Goal: Task Accomplishment & Management: Use online tool/utility

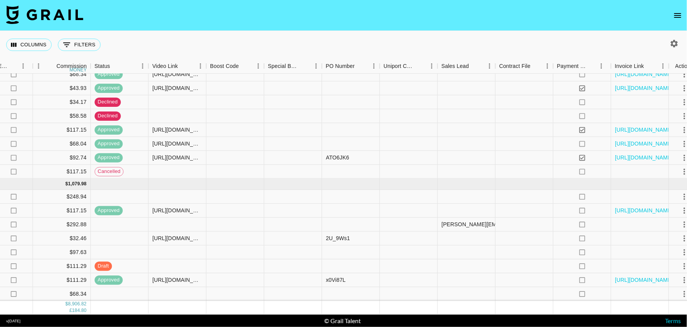
scroll to position [645, 821]
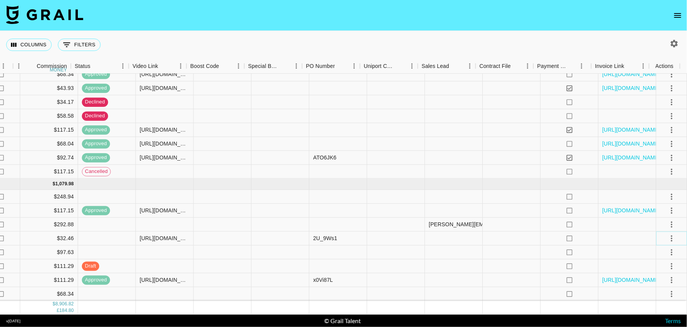
click at [667, 234] on icon "select merge strategy" at bounding box center [671, 238] width 9 height 9
click at [653, 301] on div "Approve" at bounding box center [655, 303] width 24 height 9
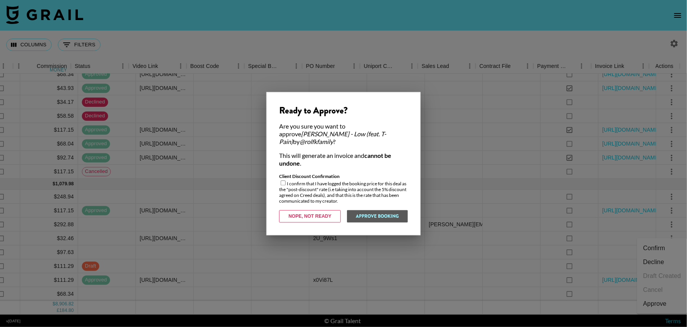
click at [284, 180] on input "checkbox" at bounding box center [283, 182] width 5 height 5
checkbox input "true"
click at [367, 210] on button "Approve Booking" at bounding box center [377, 216] width 61 height 12
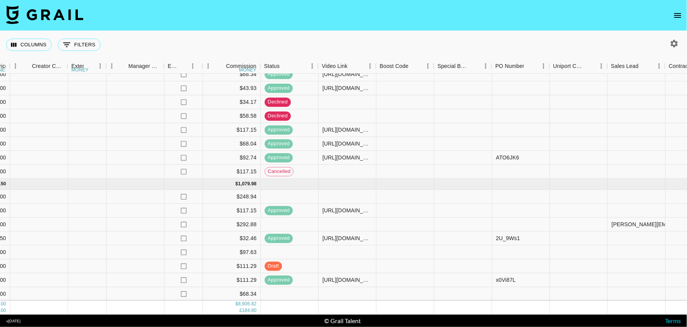
scroll to position [645, 632]
